Goal: Subscribe to service/newsletter

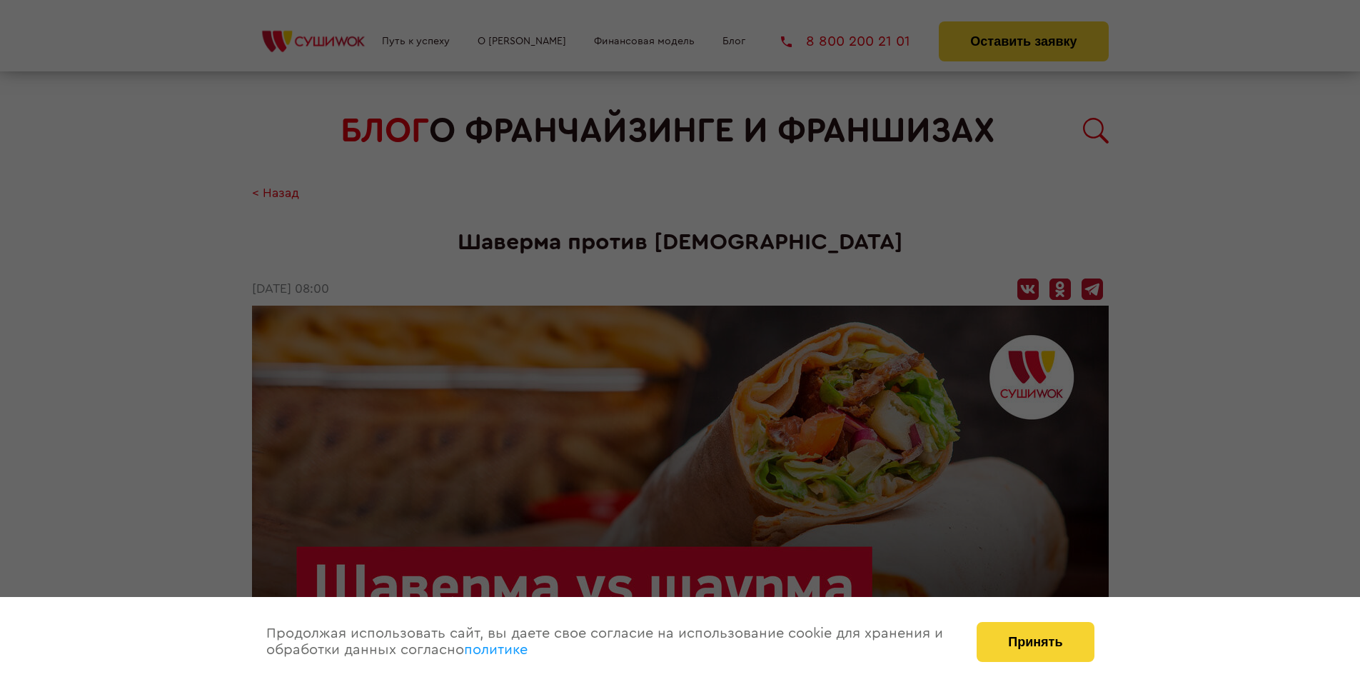
scroll to position [1690, 0]
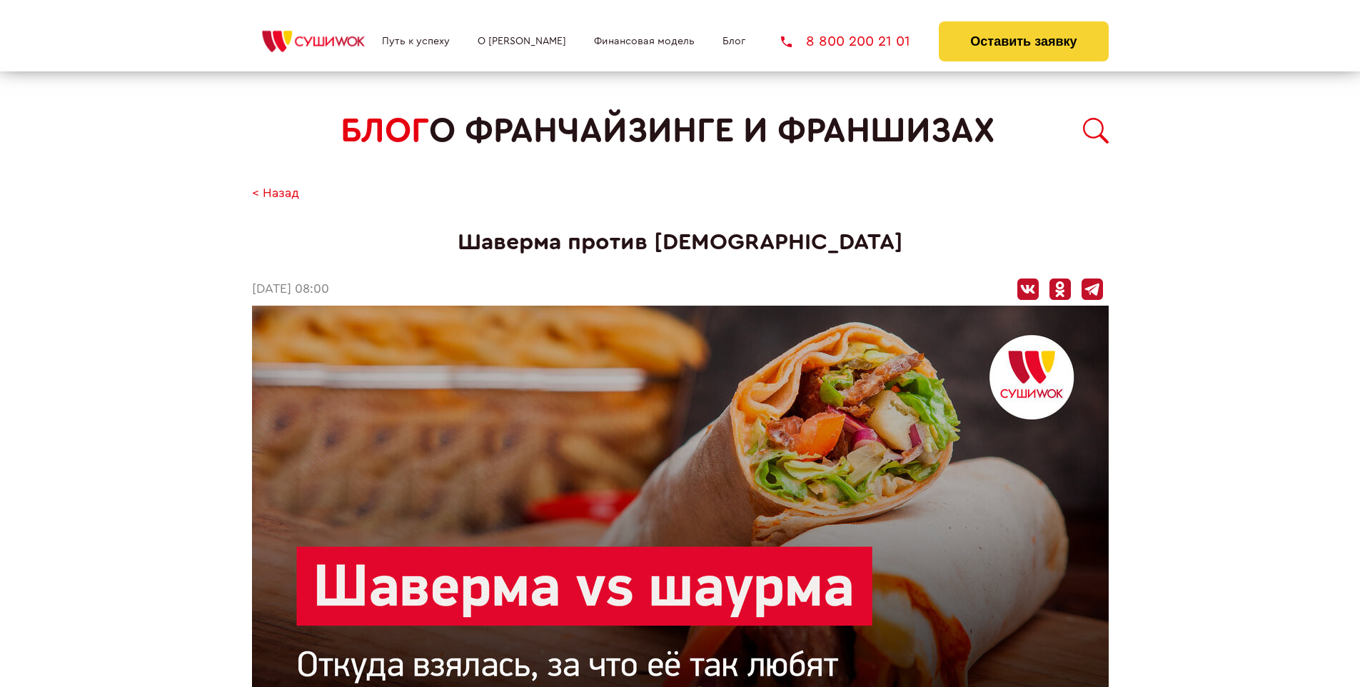
scroll to position [1690, 0]
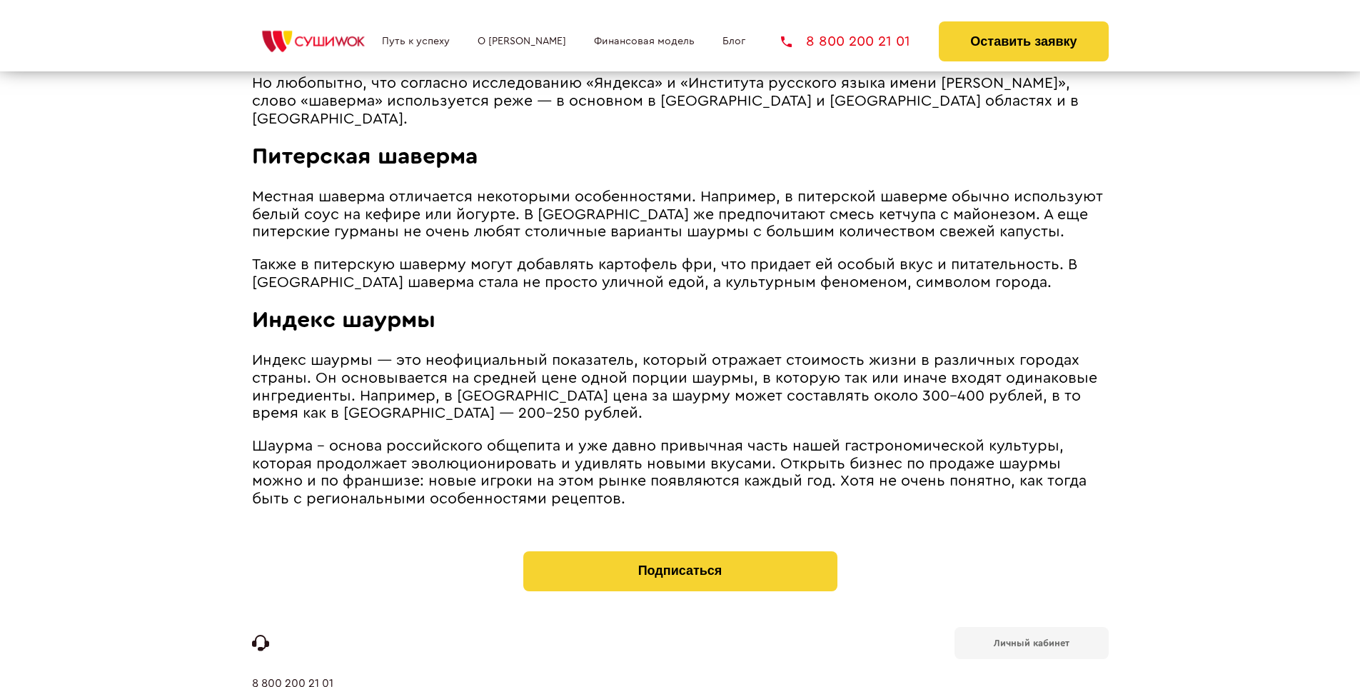
click at [1031, 638] on b "Личный кабинет" at bounding box center [1032, 642] width 76 height 9
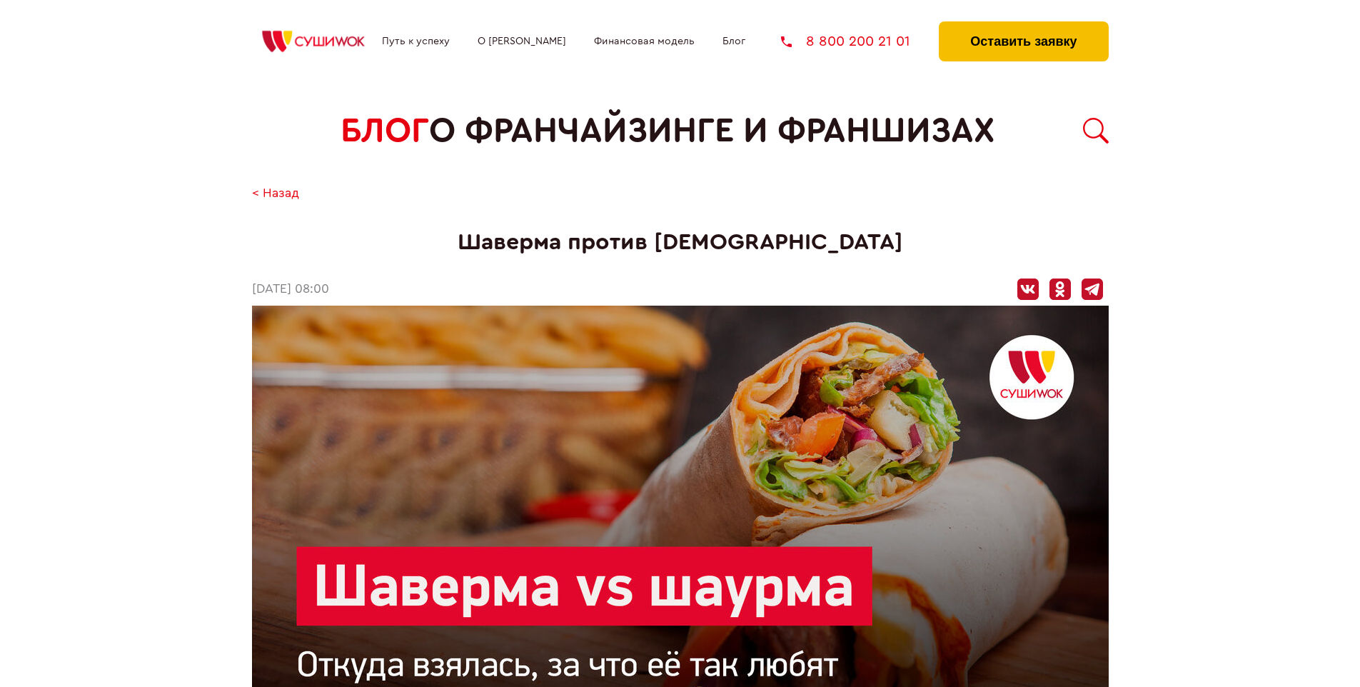
click at [1023, 25] on button "Оставить заявку" at bounding box center [1023, 41] width 169 height 40
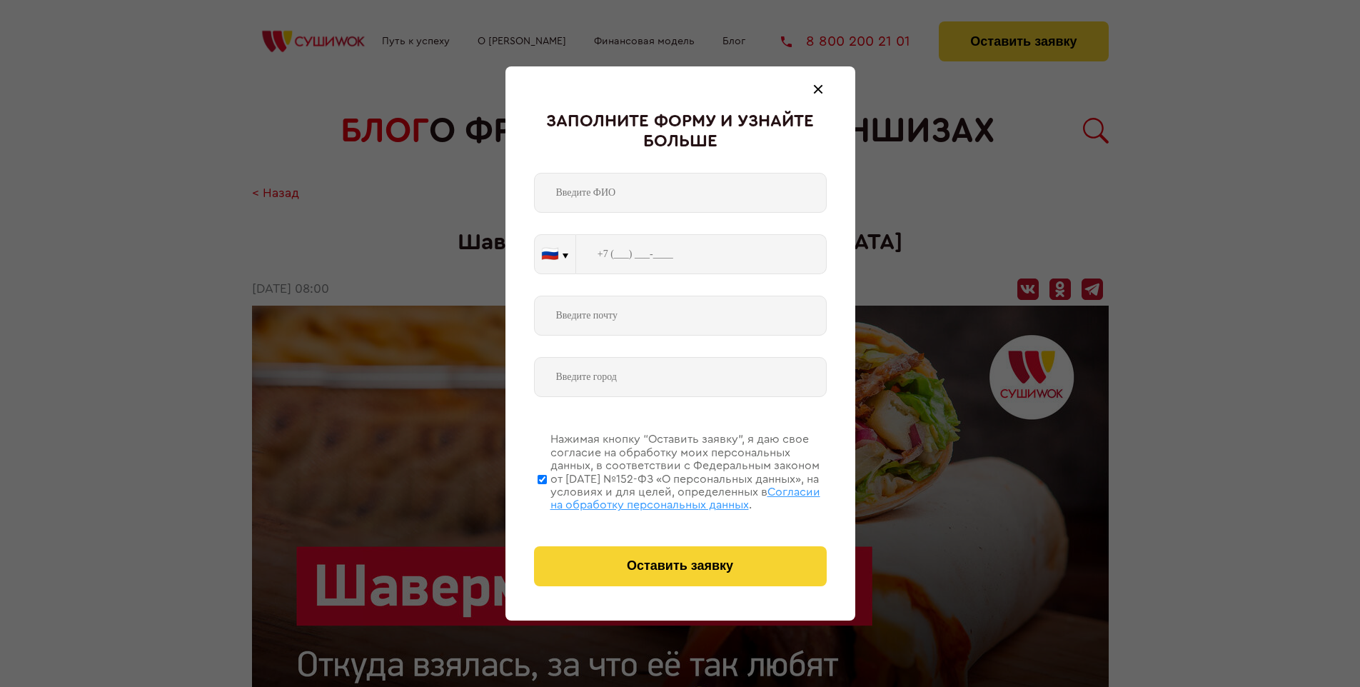
click at [662, 496] on span "Согласии на обработку персональных данных" at bounding box center [686, 498] width 270 height 24
click at [547, 496] on input "Нажимая кнопку “Оставить заявку”, я даю свое согласие на обработку моих персона…" at bounding box center [542, 479] width 9 height 114
checkbox input "false"
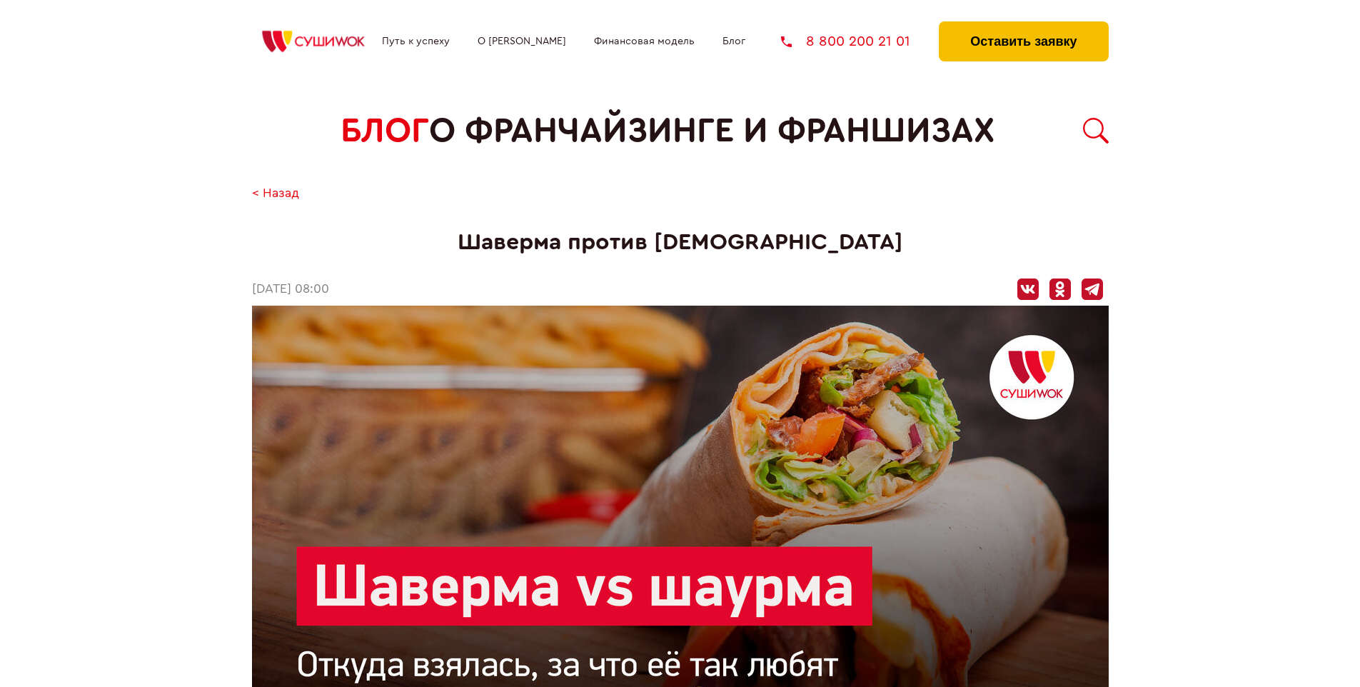
click at [1023, 25] on button "Оставить заявку" at bounding box center [1023, 41] width 169 height 40
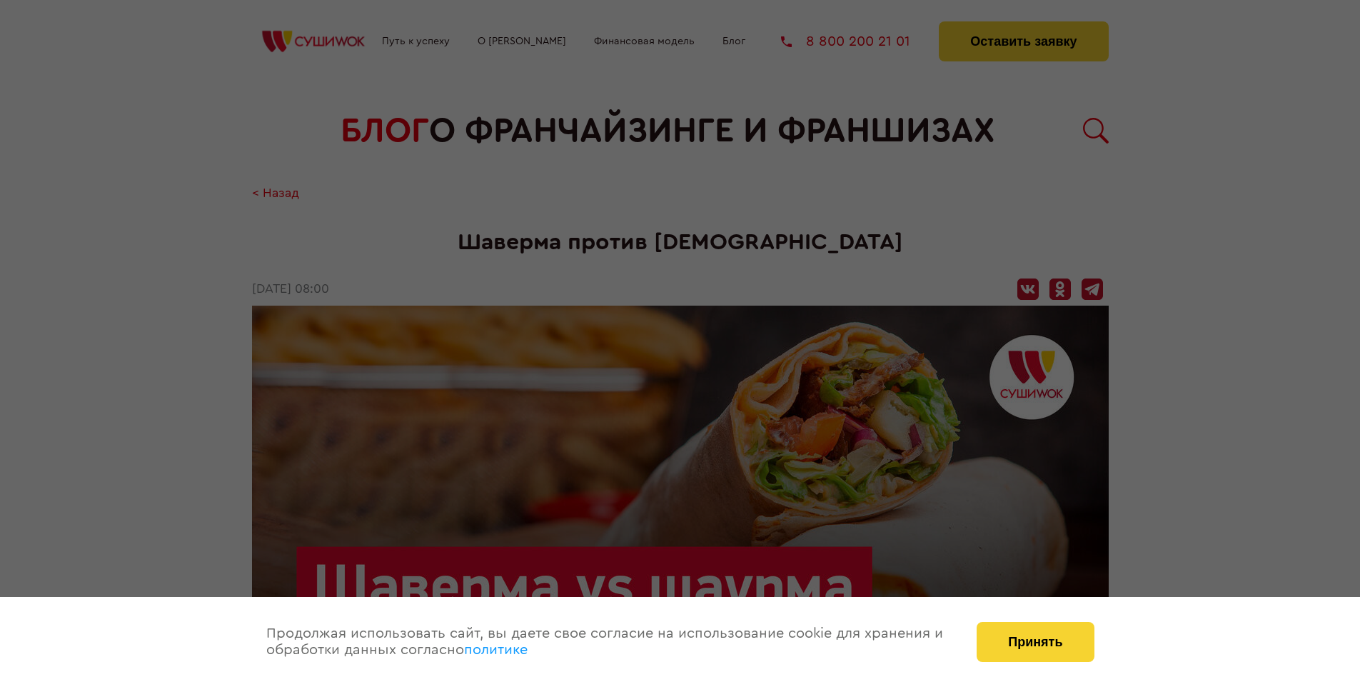
scroll to position [1690, 0]
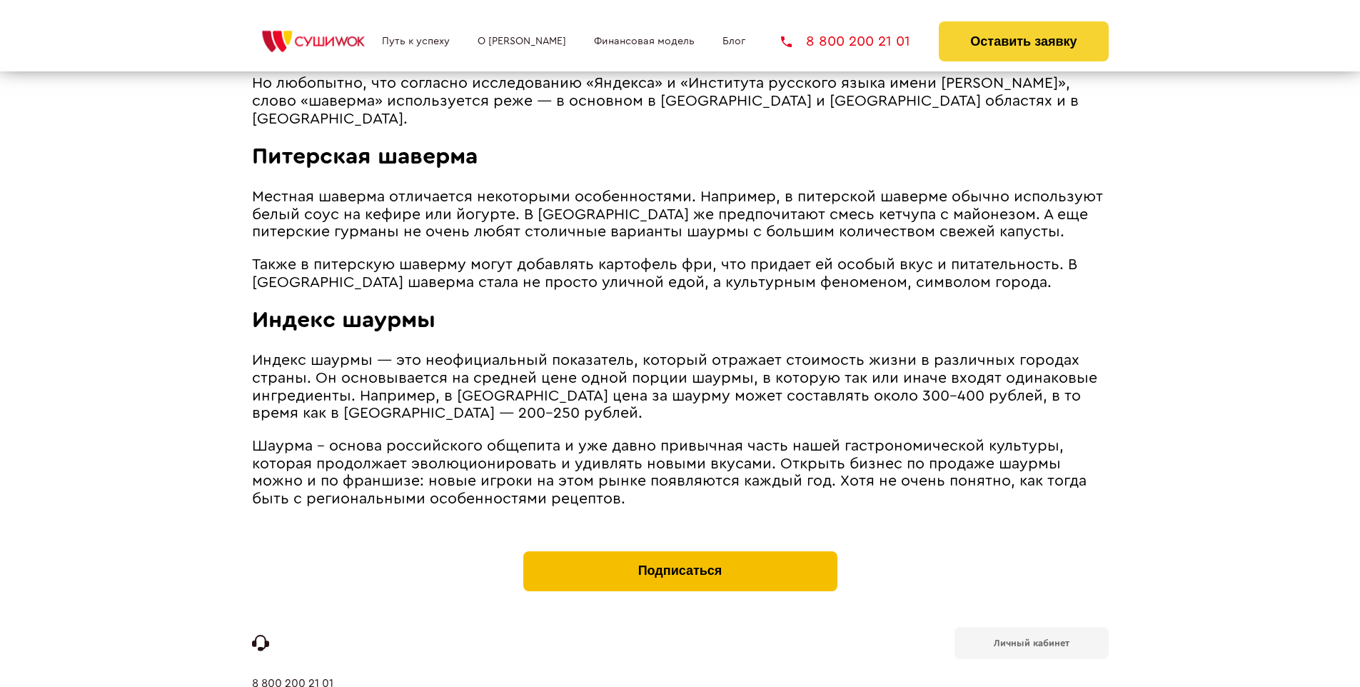
click at [680, 551] on button "Подписаться" at bounding box center [680, 571] width 314 height 40
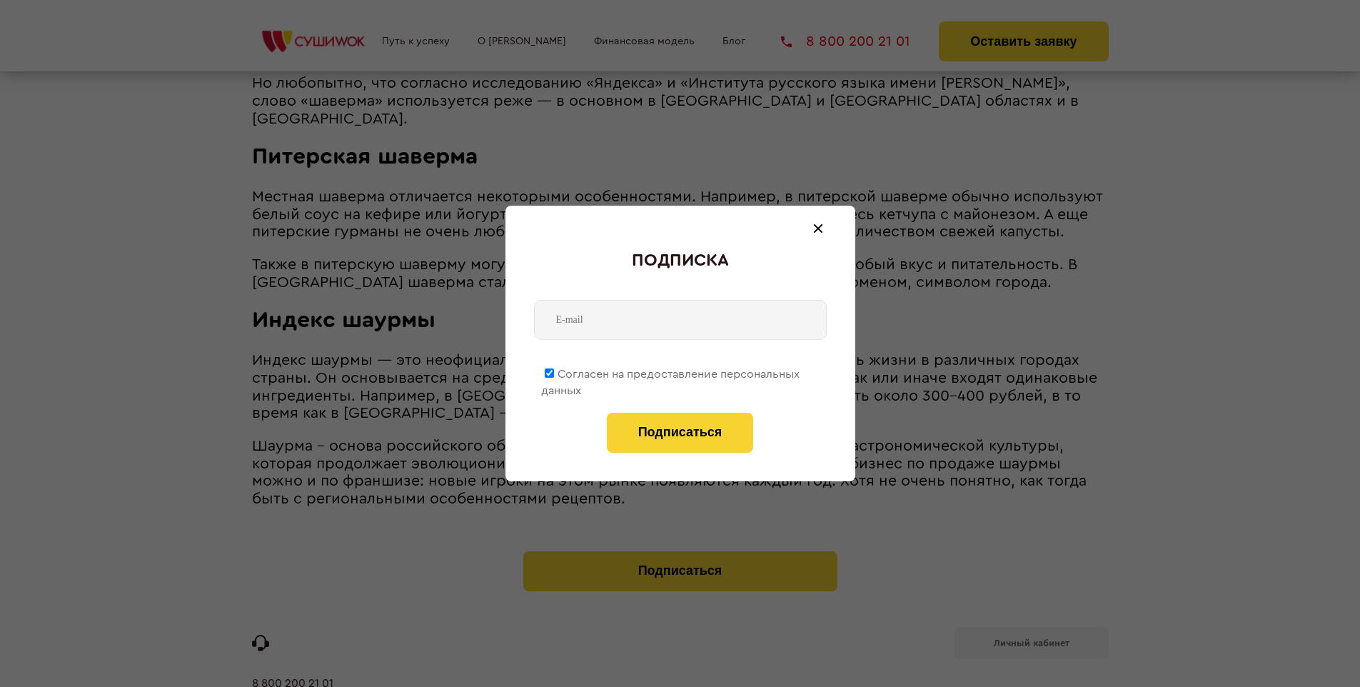
click at [671, 371] on span "Согласен на предоставление персональных данных" at bounding box center [670, 382] width 258 height 28
click at [554, 371] on input "Согласен на предоставление персональных данных" at bounding box center [549, 372] width 9 height 9
checkbox input "false"
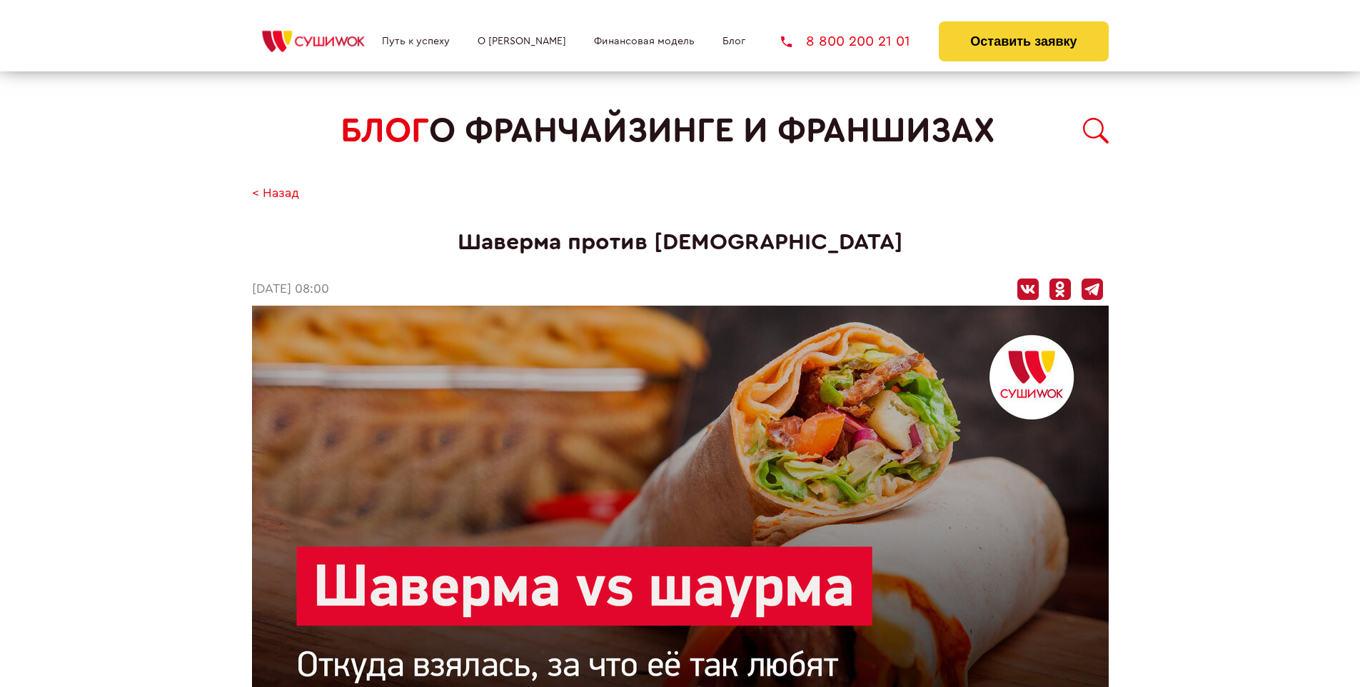
scroll to position [1690, 0]
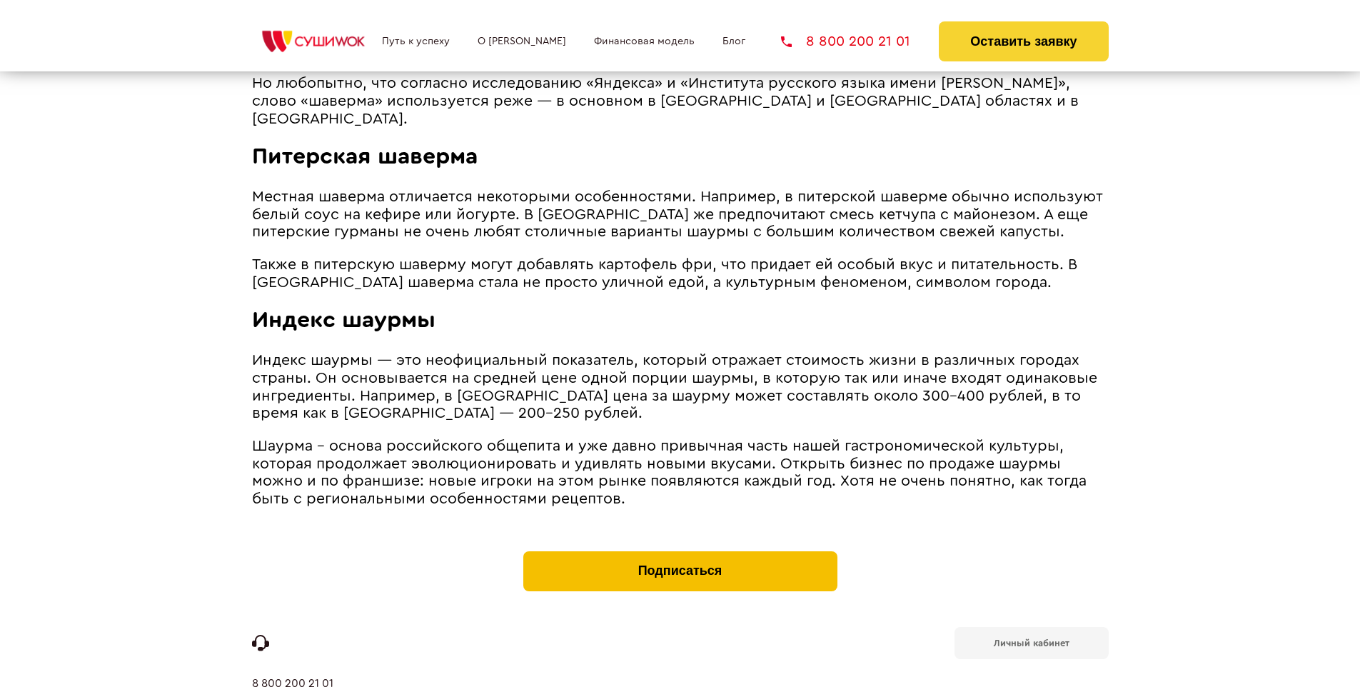
click at [680, 551] on button "Подписаться" at bounding box center [680, 571] width 314 height 40
